Goal: Task Accomplishment & Management: Manage account settings

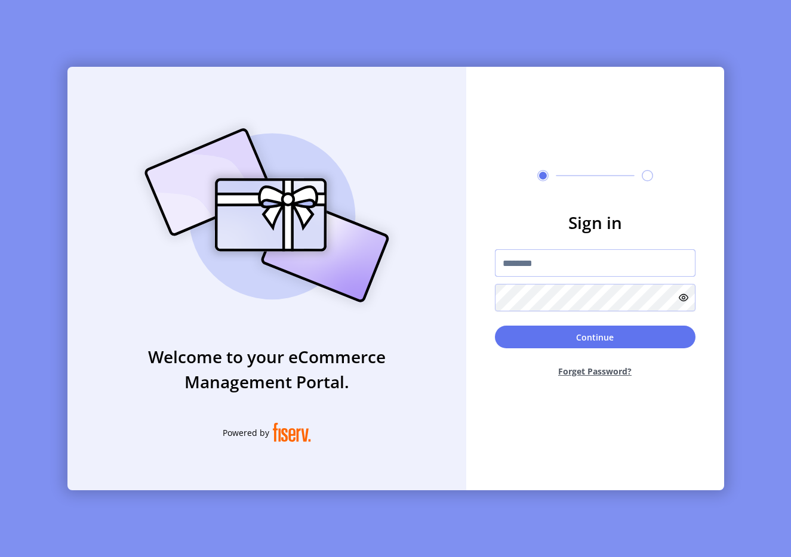
click at [566, 261] on input "text" at bounding box center [595, 262] width 201 height 27
type input "**********"
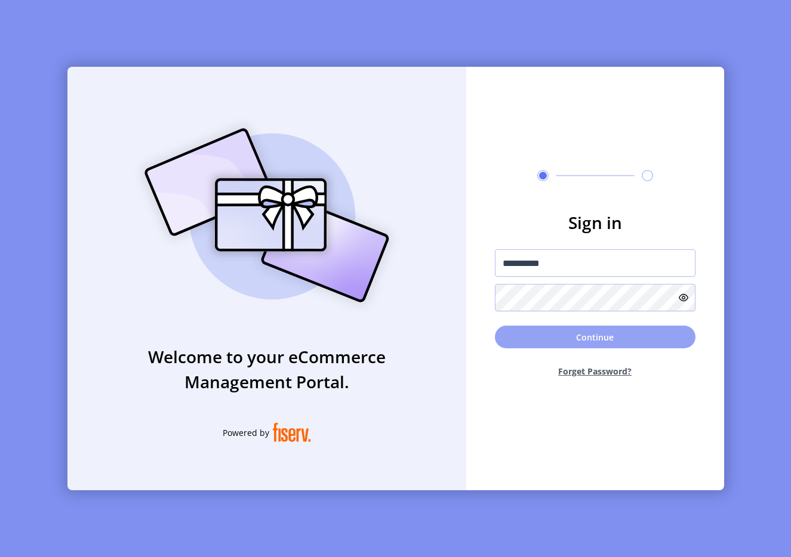
click at [575, 326] on button "Continue" at bounding box center [595, 337] width 201 height 23
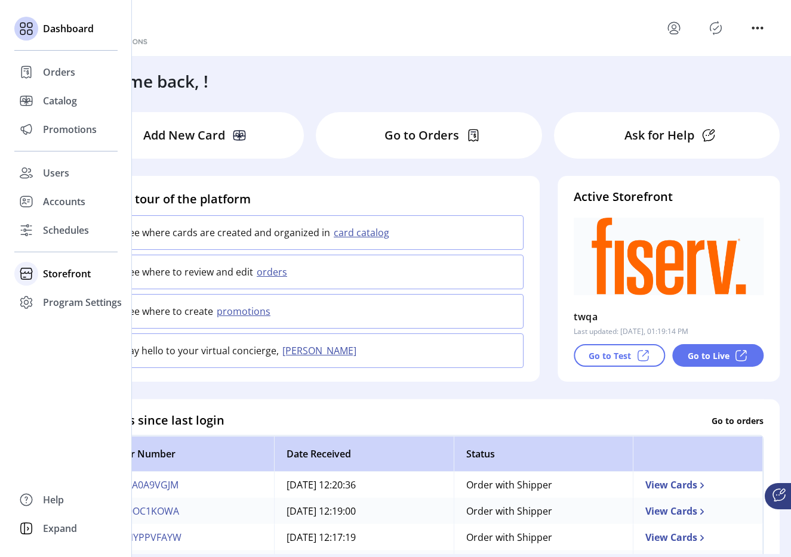
click at [60, 271] on span "Storefront" at bounding box center [67, 274] width 48 height 14
click at [59, 320] on span "Styling" at bounding box center [58, 317] width 30 height 14
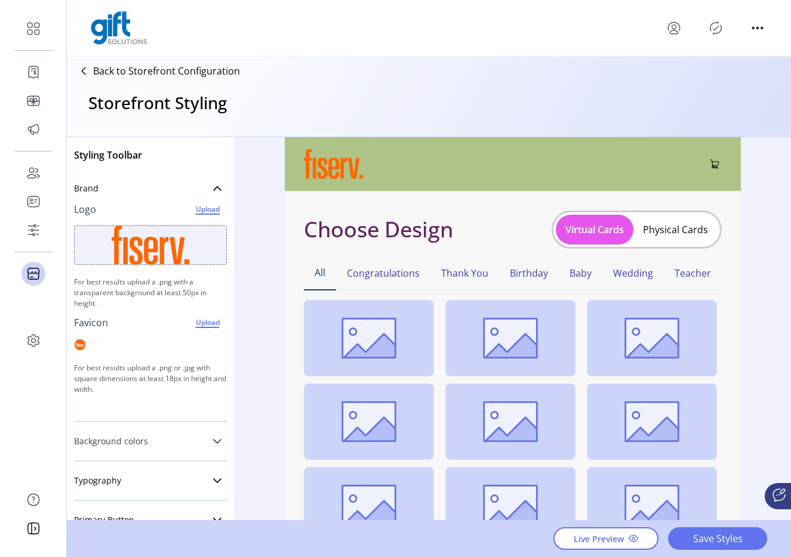
click at [172, 435] on link "Background colors" at bounding box center [150, 442] width 153 height 24
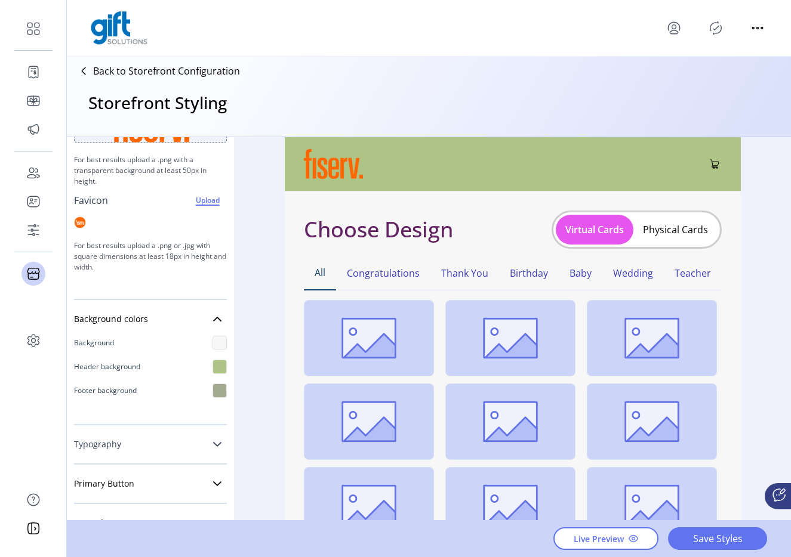
scroll to position [141, 0]
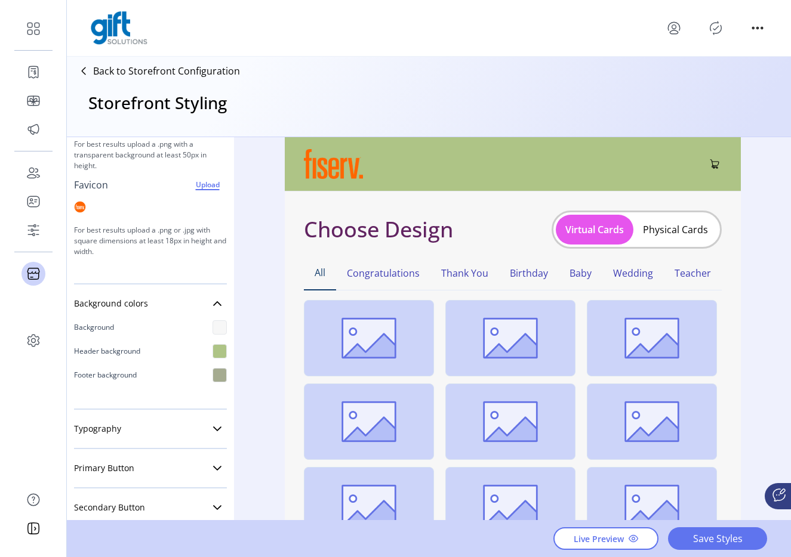
click at [212, 325] on div at bounding box center [219, 327] width 14 height 14
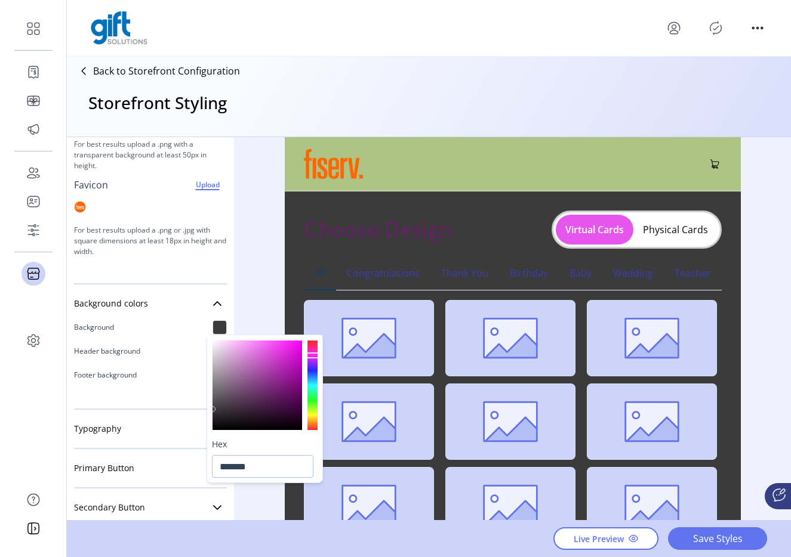
type input "*******"
drag, startPoint x: 267, startPoint y: 341, endPoint x: 207, endPoint y: 410, distance: 91.3
click at [207, 410] on div at bounding box center [264, 384] width 115 height 99
click at [263, 279] on div "Styling Toolbar Brand Logo Upload For best results upload a .png with a transpa…" at bounding box center [429, 329] width 724 height 384
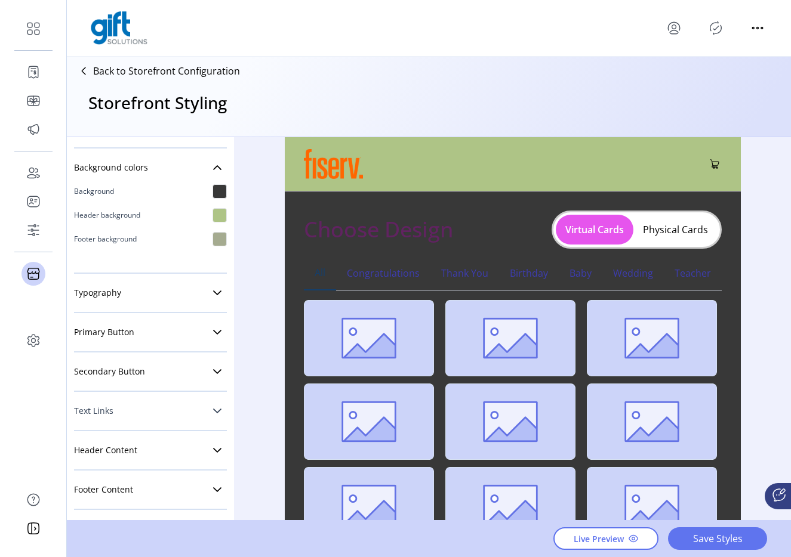
scroll to position [280, 0]
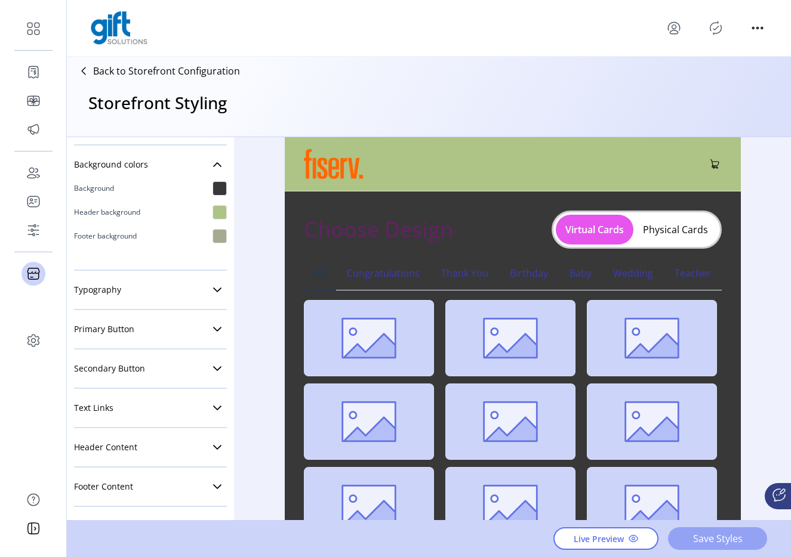
click at [696, 535] on span "Save Styles" at bounding box center [717, 539] width 68 height 14
